Goal: Communication & Community: Answer question/provide support

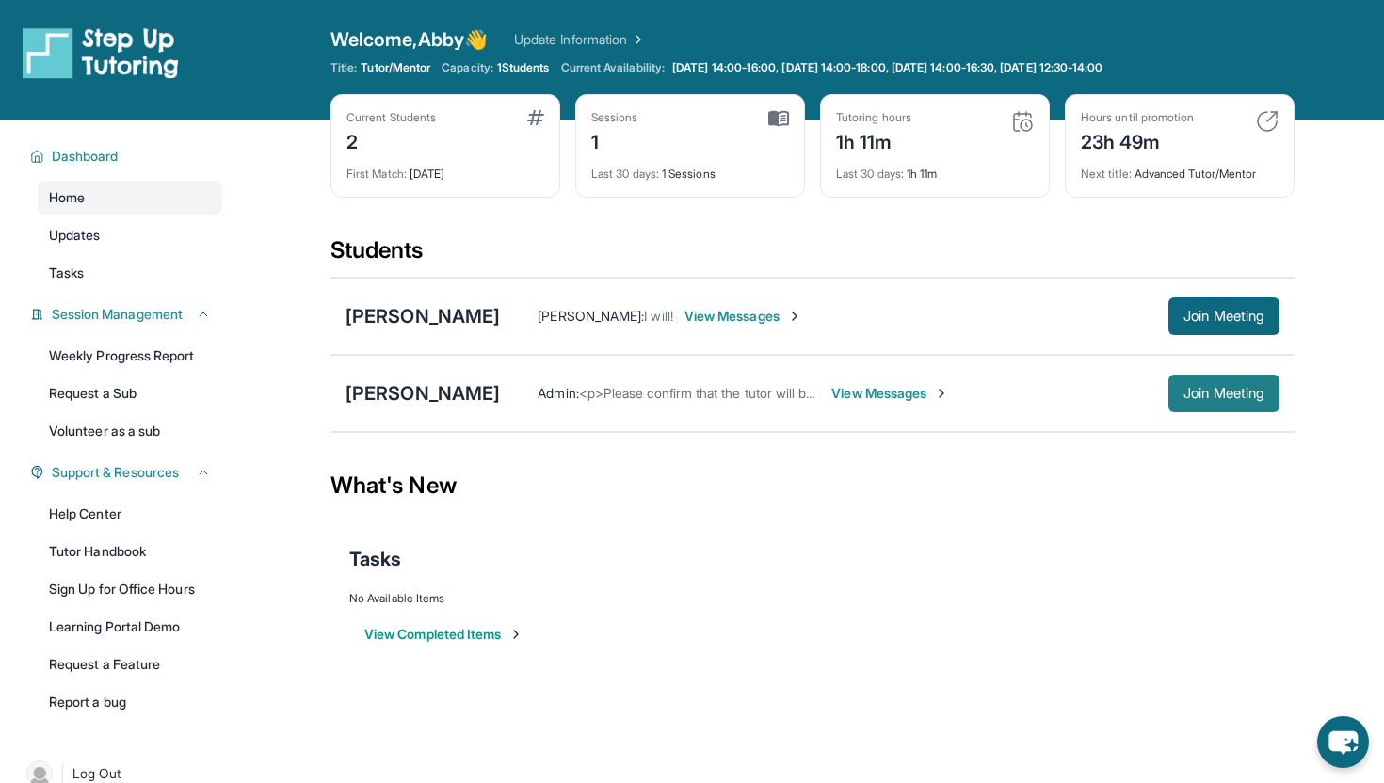
click at [1229, 399] on span "Join Meeting" at bounding box center [1224, 393] width 81 height 11
click at [838, 383] on div "[PERSON_NAME] : Hey [PERSON_NAME] I am [PERSON_NAME] tutor! View Messages Join …" at bounding box center [890, 394] width 780 height 38
click at [405, 309] on div "[PERSON_NAME]" at bounding box center [423, 316] width 154 height 26
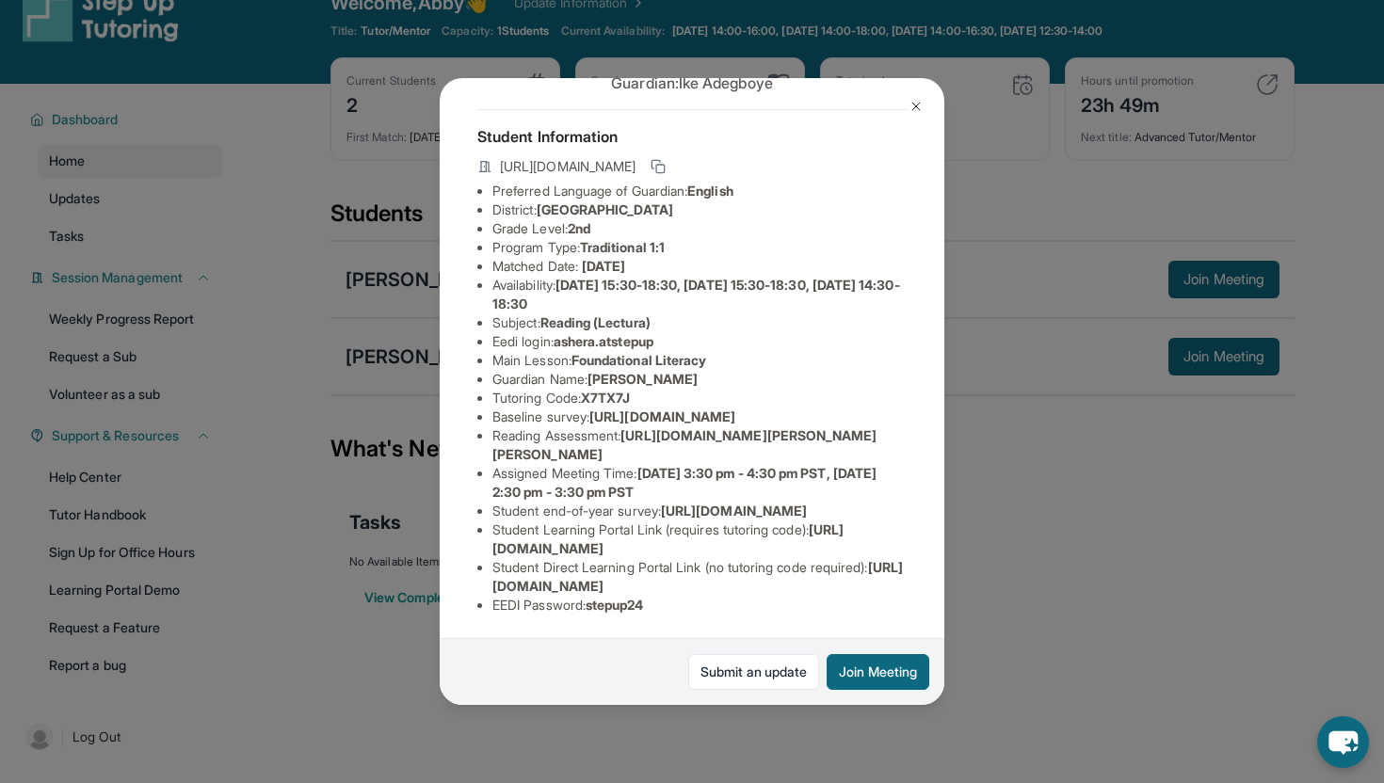
scroll to position [40, 0]
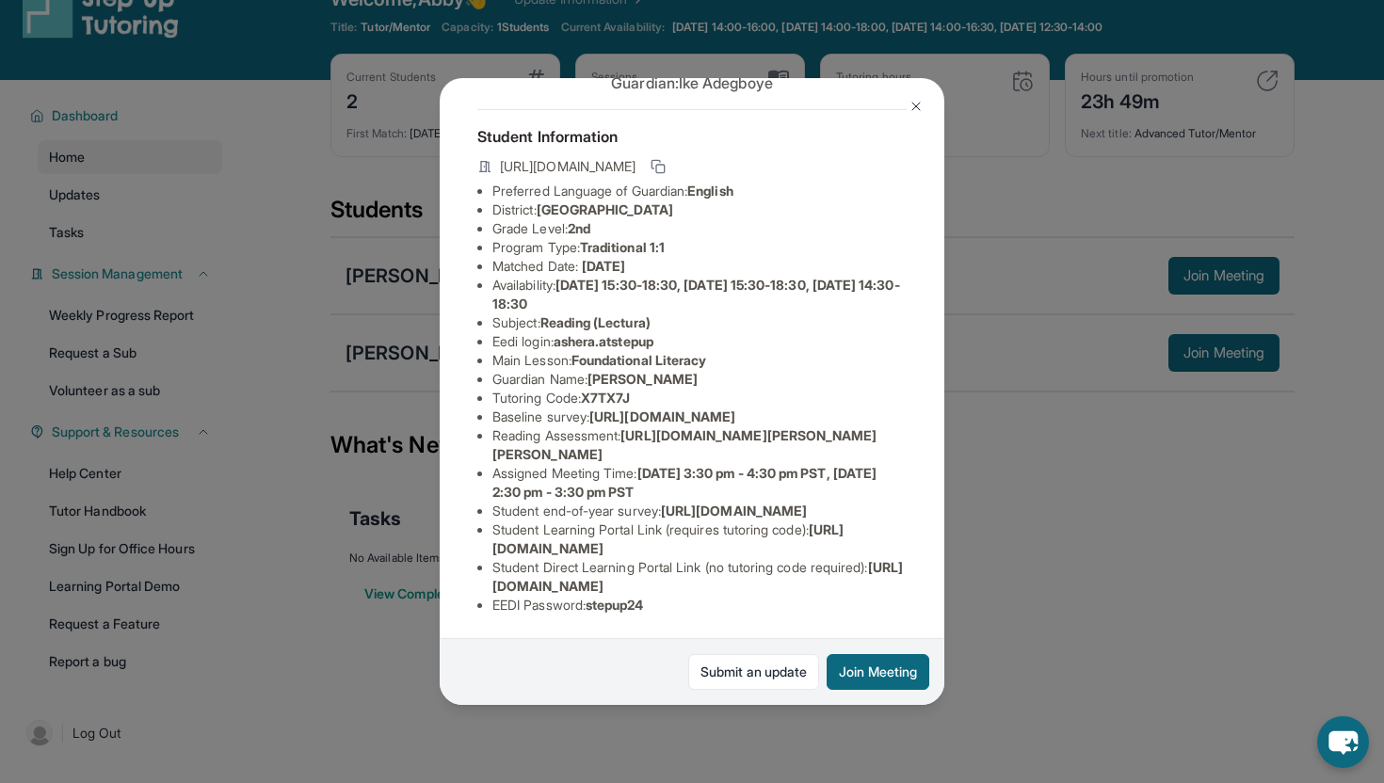
click at [1011, 532] on div "[PERSON_NAME] Guardian: [PERSON_NAME] Student Information [URL][DOMAIN_NAME] Pr…" at bounding box center [692, 391] width 1384 height 783
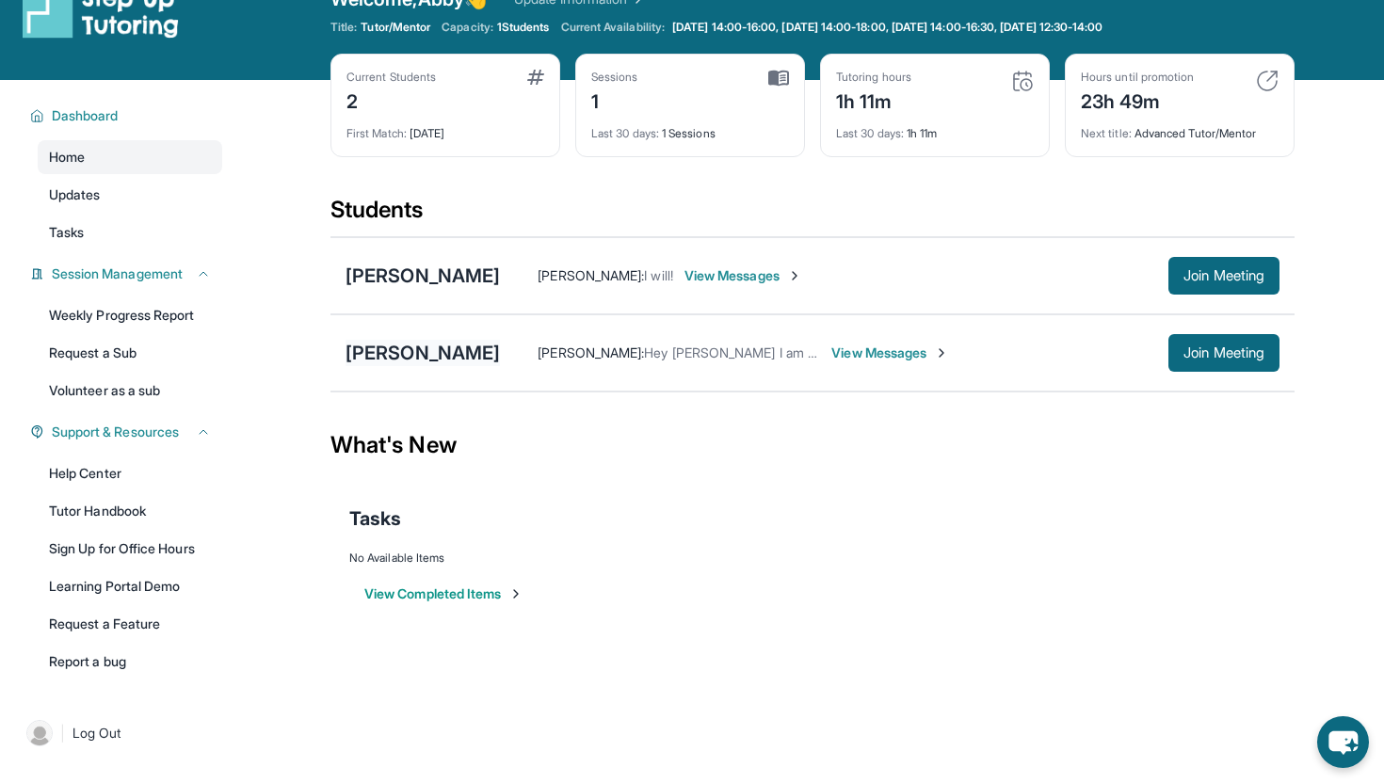
click at [421, 358] on div "[PERSON_NAME]" at bounding box center [423, 353] width 154 height 26
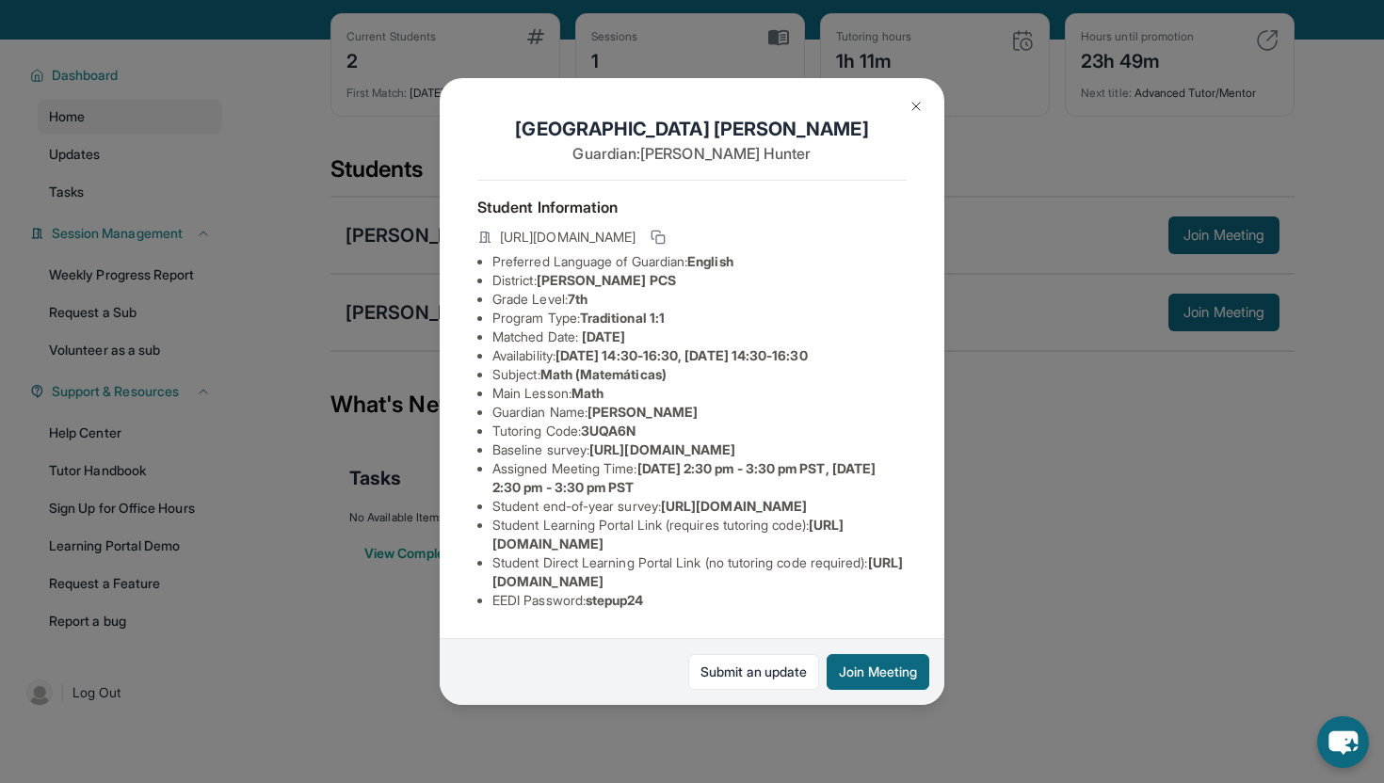
scroll to position [127, 0]
click at [1040, 459] on div "[PERSON_NAME] Guardian: [PERSON_NAME] Student Information [URL][DOMAIN_NAME] Pr…" at bounding box center [692, 391] width 1384 height 783
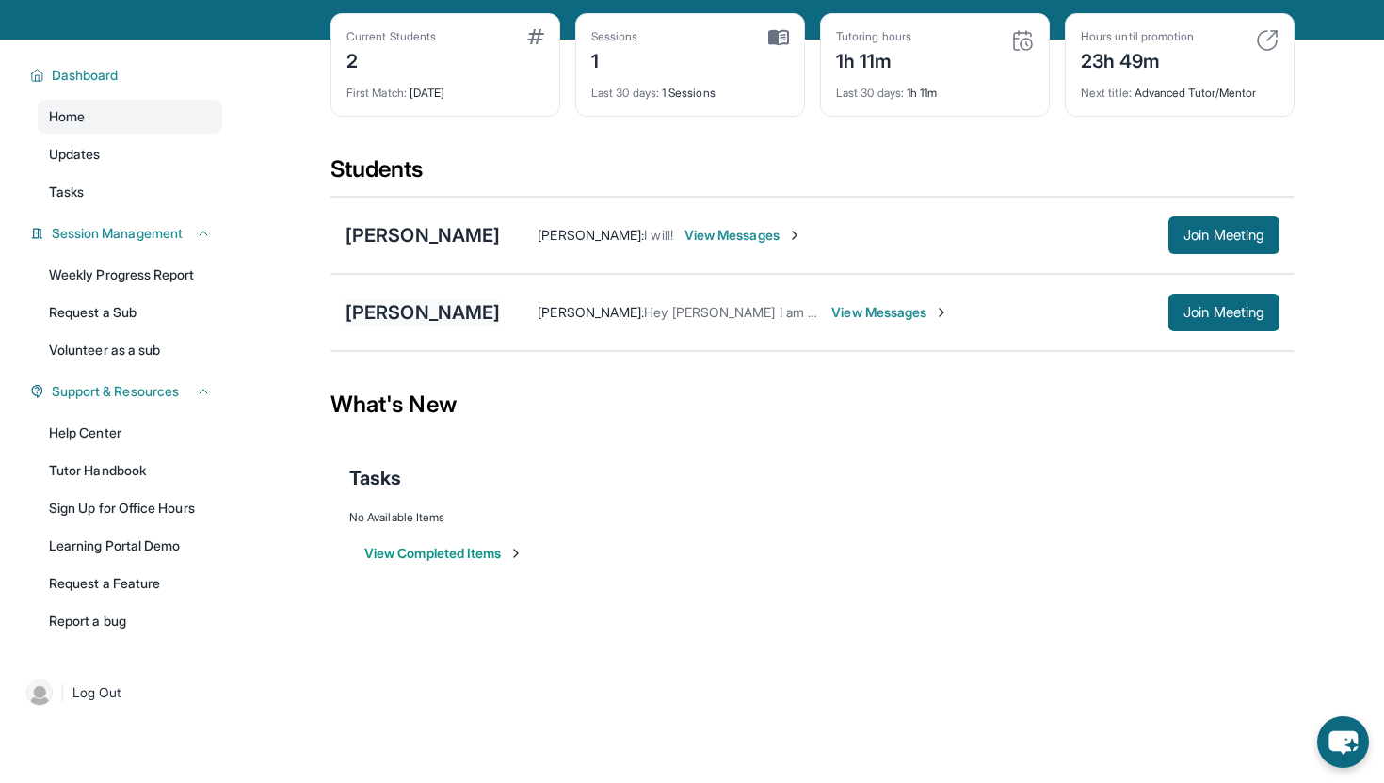
click at [431, 301] on div "[PERSON_NAME]" at bounding box center [423, 312] width 154 height 26
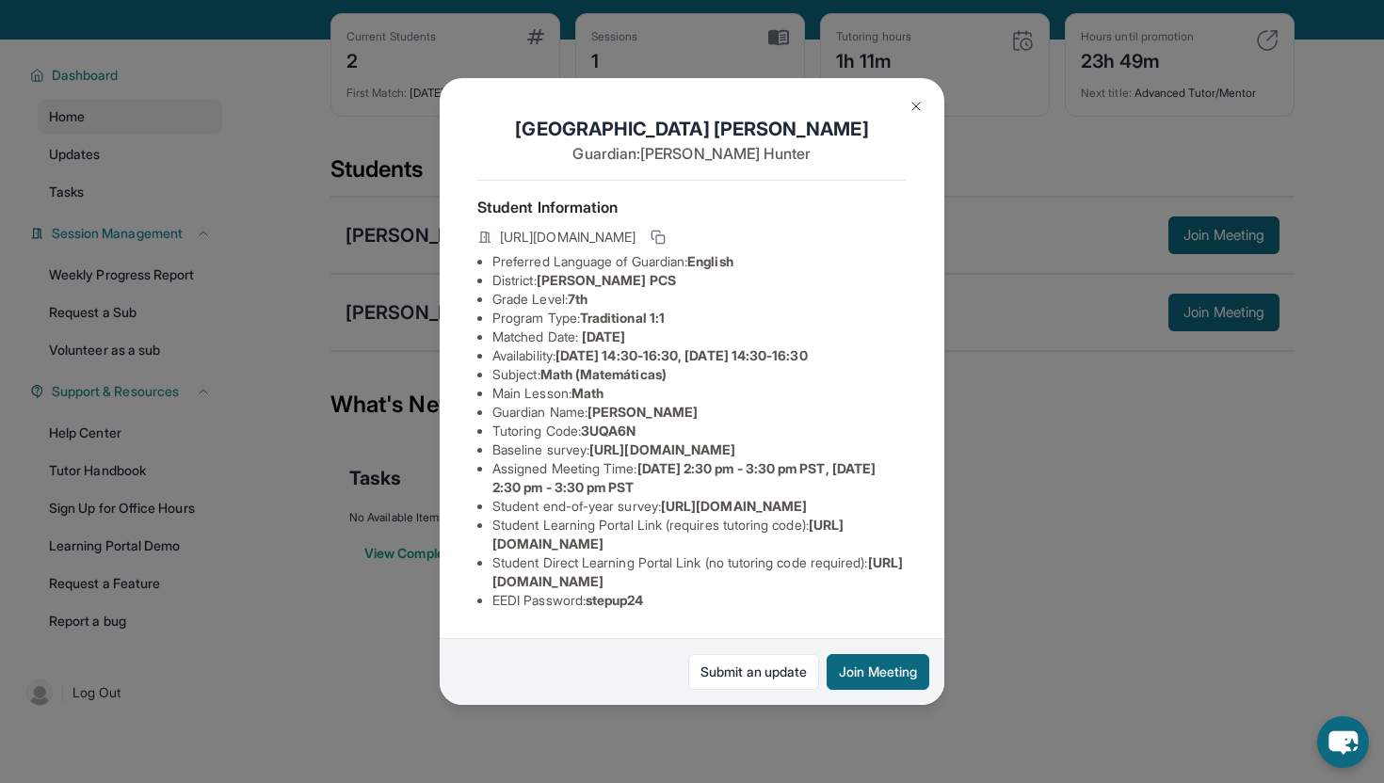
drag, startPoint x: 493, startPoint y: 589, endPoint x: 880, endPoint y: 589, distance: 387.0
click at [880, 589] on li "Student Direct Learning Portal Link (no tutoring code required) : [URL][DOMAIN_…" at bounding box center [699, 573] width 414 height 38
copy span "[URL][DOMAIN_NAME]"
click at [996, 580] on div "[PERSON_NAME] Guardian: [PERSON_NAME] Student Information [URL][DOMAIN_NAME] Pr…" at bounding box center [692, 391] width 1384 height 783
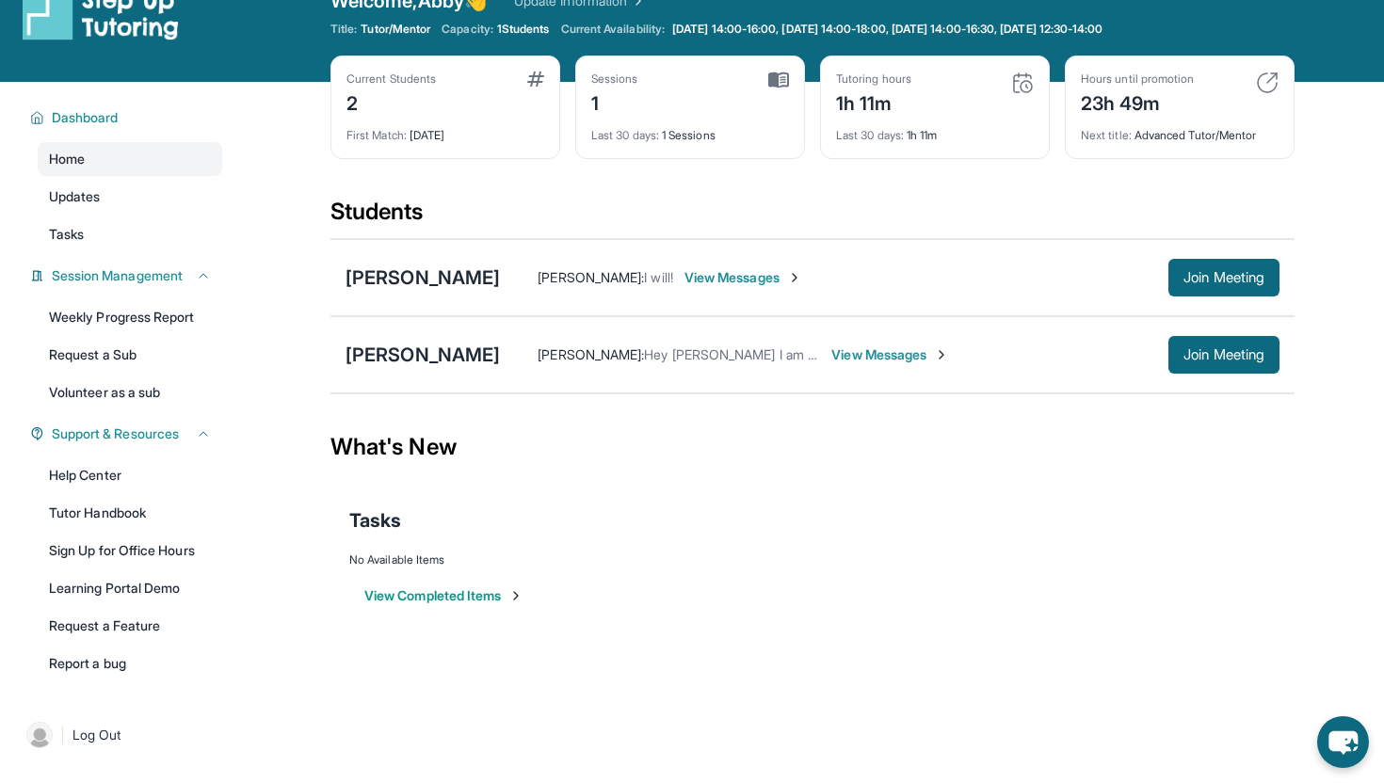
scroll to position [0, 0]
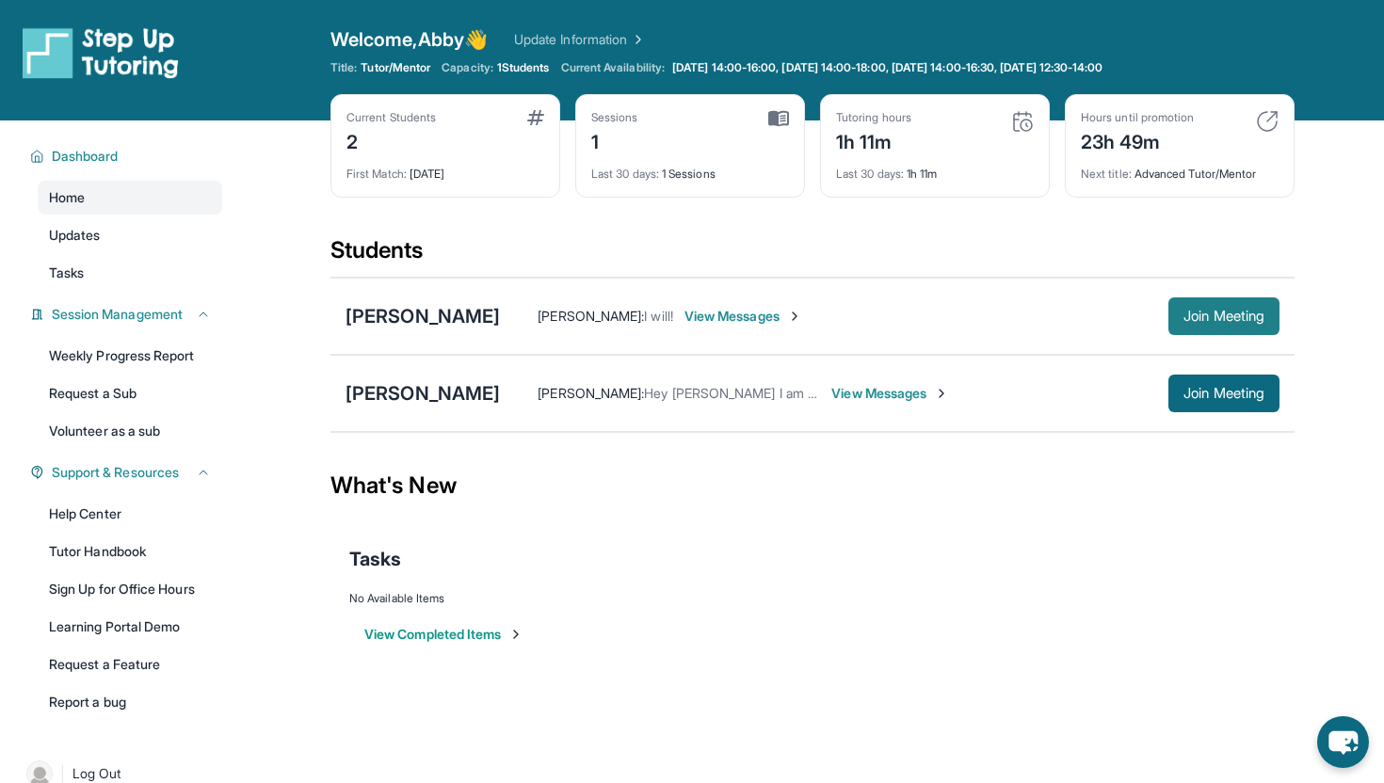
click at [1203, 322] on span "Join Meeting" at bounding box center [1224, 316] width 81 height 11
click at [1228, 397] on span "Join Meeting" at bounding box center [1224, 393] width 81 height 11
drag, startPoint x: 406, startPoint y: 315, endPoint x: 494, endPoint y: 325, distance: 89.1
click at [494, 325] on div "[PERSON_NAME] [PERSON_NAME] : I will! View Messages Join Meeting" at bounding box center [813, 316] width 964 height 77
copy div "Adegboye"
